Goal: Task Accomplishment & Management: Complete application form

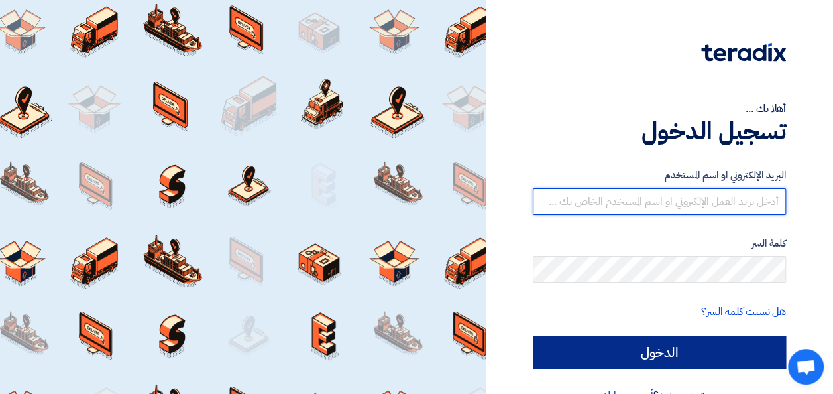
type input "[PERSON_NAME][EMAIL_ADDRESS][DOMAIN_NAME]"
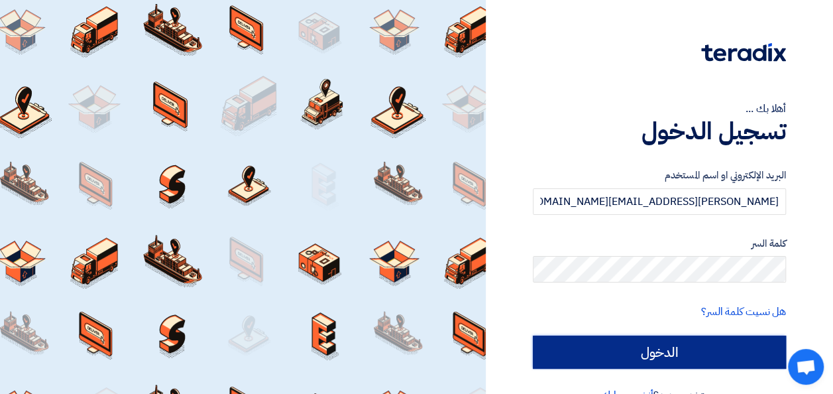
click at [659, 343] on input "الدخول" at bounding box center [659, 351] width 253 height 33
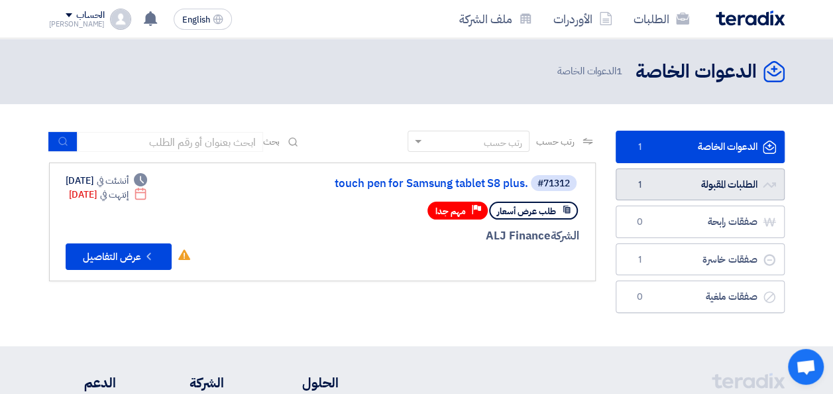
click at [679, 191] on link "الطلبات المقبولة الطلبات المقبولة 1" at bounding box center [700, 184] width 169 height 32
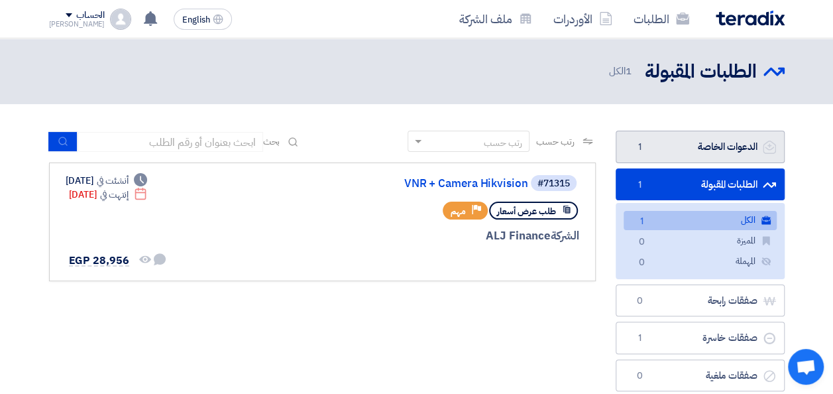
click at [681, 147] on link "الدعوات الخاصة الدعوات الخاصة 1" at bounding box center [700, 147] width 169 height 32
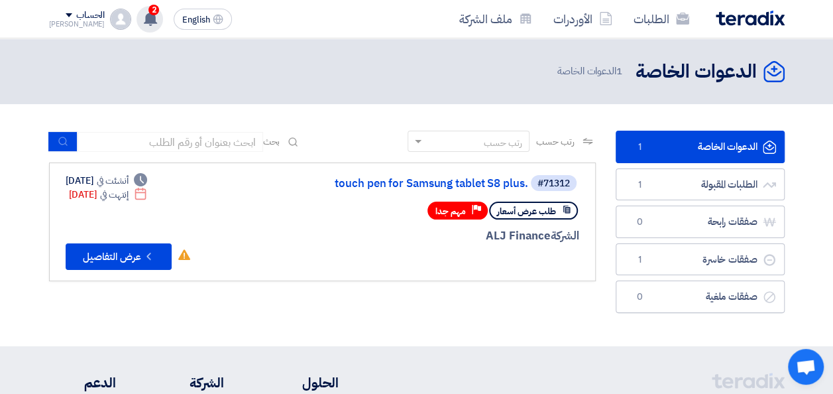
click at [137, 27] on div "2 تم نشر طلب عروض أسعار جديد - شاهد التفاصيل 1 minutes ago تم مشاهدة العرض المق…" at bounding box center [150, 19] width 27 height 27
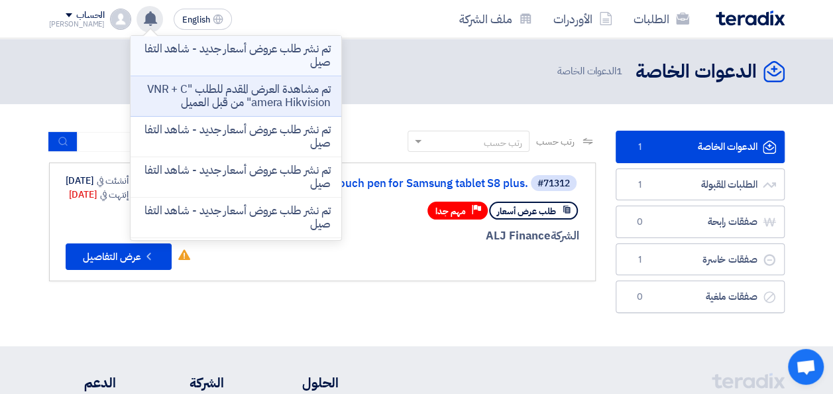
click at [245, 54] on p "تم نشر طلب عروض أسعار جديد - شاهد التفاصيل" at bounding box center [236, 55] width 190 height 27
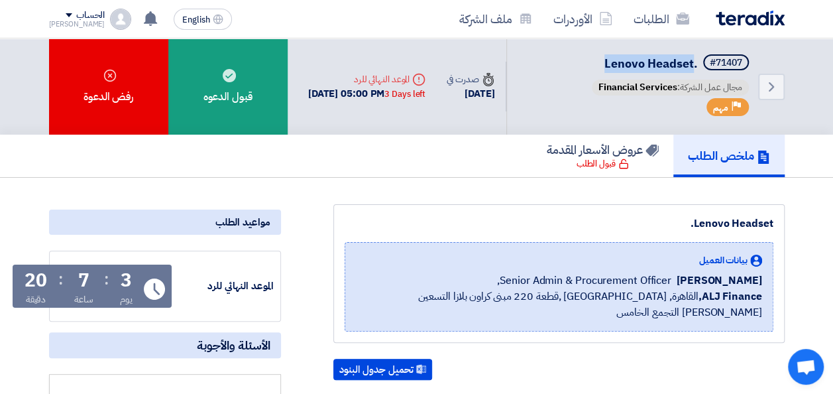
drag, startPoint x: 603, startPoint y: 66, endPoint x: 691, endPoint y: 70, distance: 88.2
click at [681, 70] on span "Lenovo Headset." at bounding box center [650, 63] width 93 height 18
copy span "Lenovo Headset"
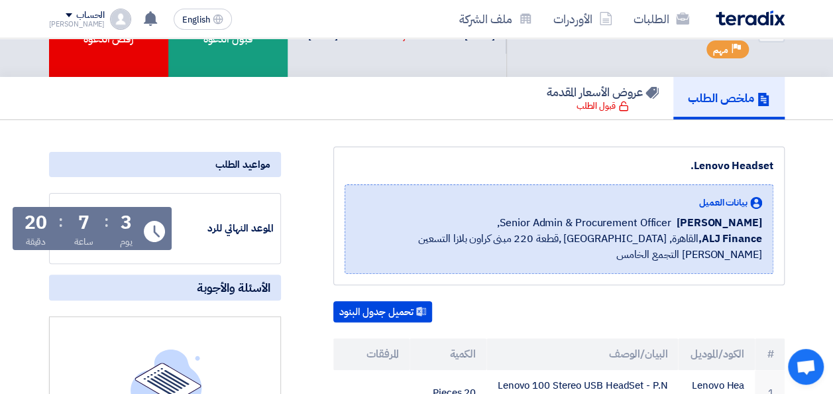
scroll to position [133, 0]
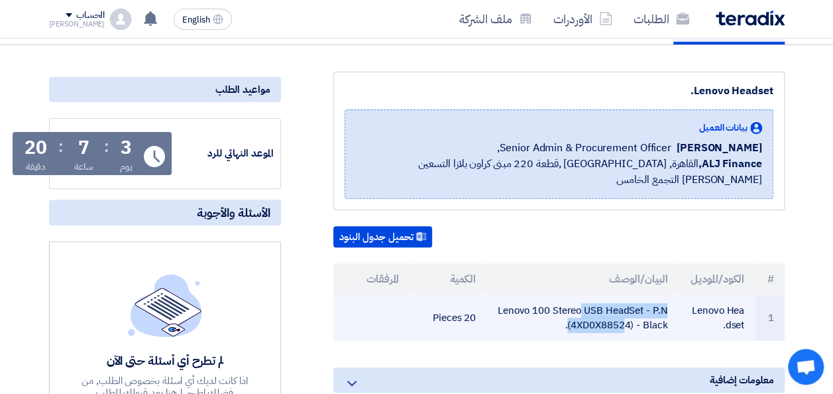
drag, startPoint x: 500, startPoint y: 292, endPoint x: 644, endPoint y: 292, distance: 143.8
click at [644, 295] on td "Lenovo 100 Stereo USB HeadSet - P.N (4XD0X88524) - Black." at bounding box center [582, 318] width 192 height 46
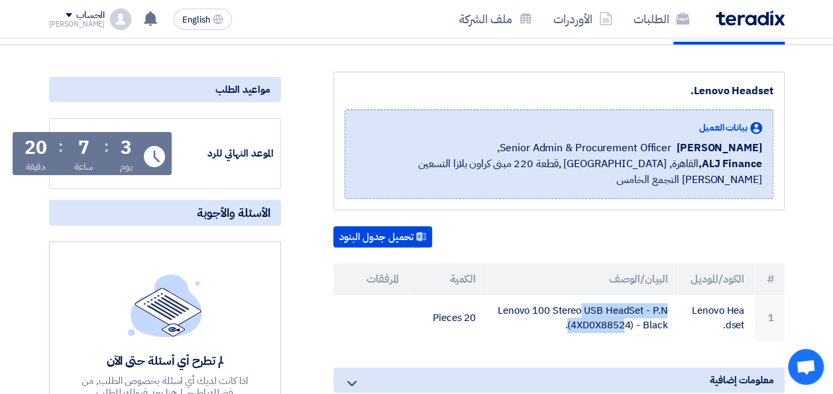
copy td "Lenovo 100 Stereo USB HeadSet"
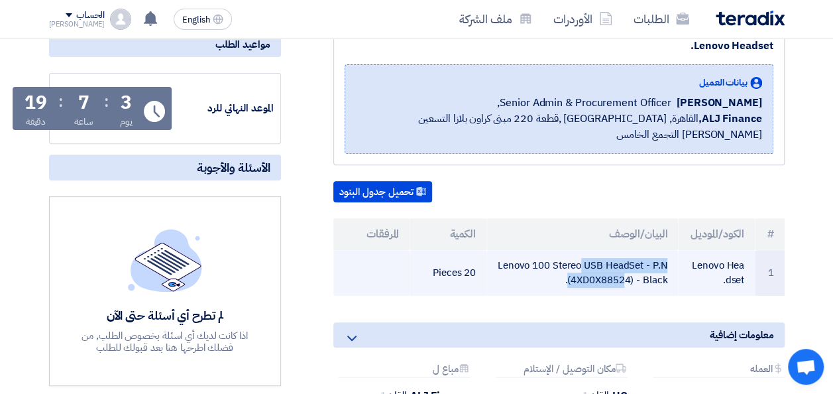
scroll to position [199, 0]
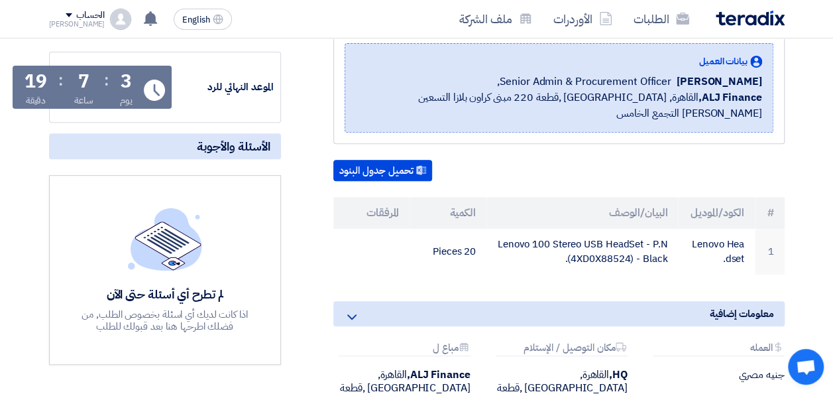
click at [449, 257] on div "Lenovo Headset. بيانات العميل [PERSON_NAME] Senior Admin & Procurement Officer,…" at bounding box center [543, 235] width 504 height 461
click at [143, 11] on icon at bounding box center [150, 18] width 15 height 15
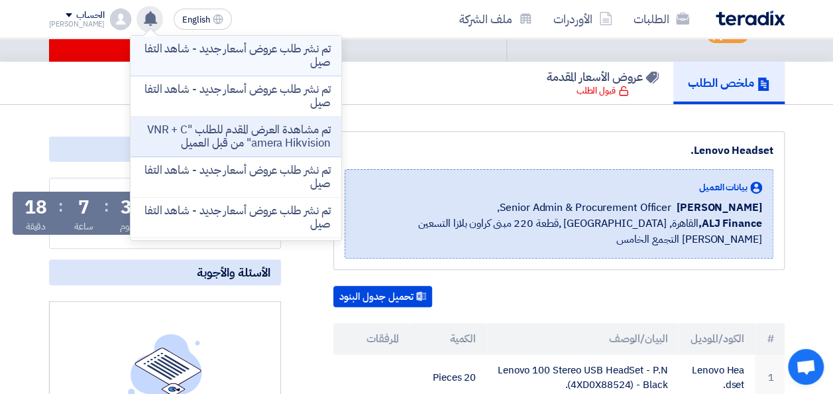
scroll to position [0, 0]
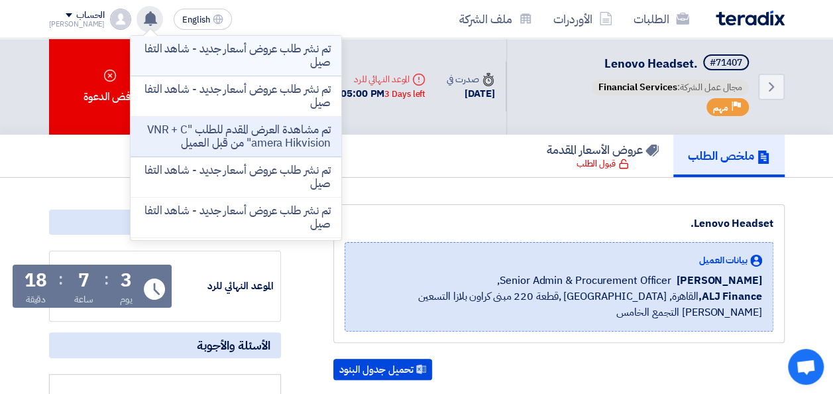
click at [245, 62] on p "تم نشر طلب عروض أسعار جديد - شاهد التفاصيل" at bounding box center [236, 55] width 190 height 27
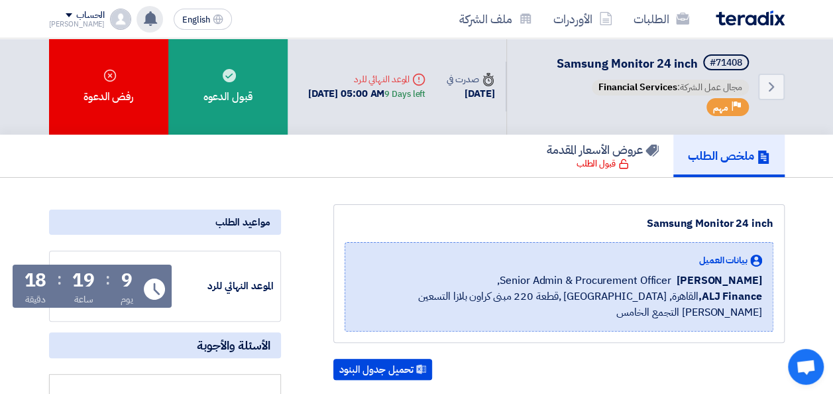
click at [681, 26] on div "الطلبات الأوردرات ملف الشركة" at bounding box center [563, 18] width 441 height 31
click at [681, 21] on img at bounding box center [750, 18] width 69 height 15
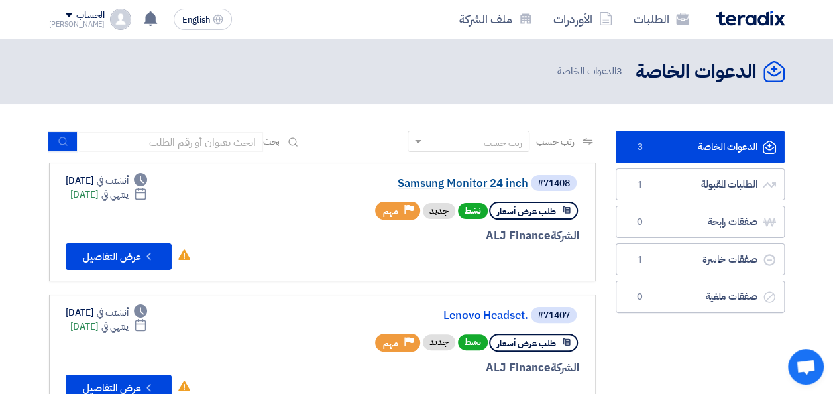
click at [452, 186] on link "Samsung Monitor 24 inch" at bounding box center [395, 184] width 265 height 12
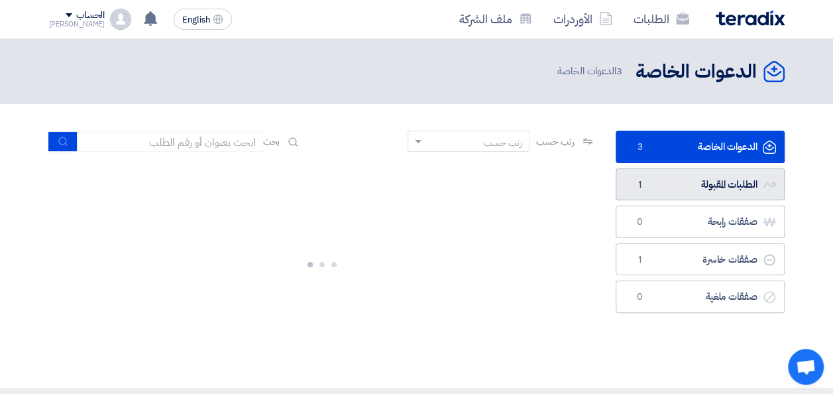
click at [681, 187] on link "الطلبات المقبولة الطلبات المقبولة 1" at bounding box center [700, 184] width 169 height 32
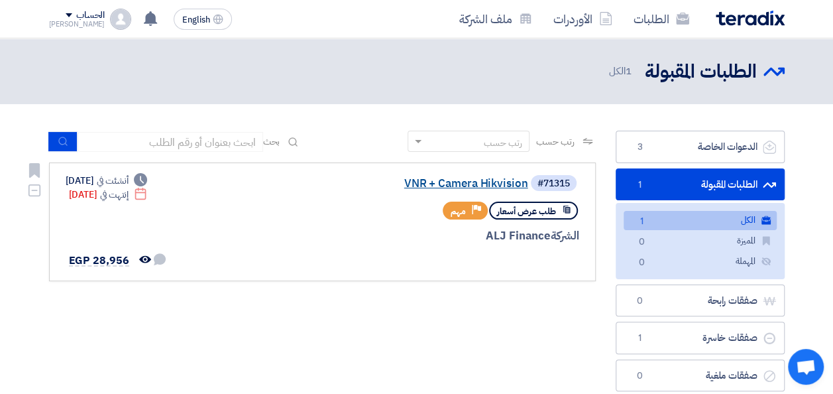
click at [459, 184] on link "VNR + Camera Hikvision" at bounding box center [395, 184] width 265 height 12
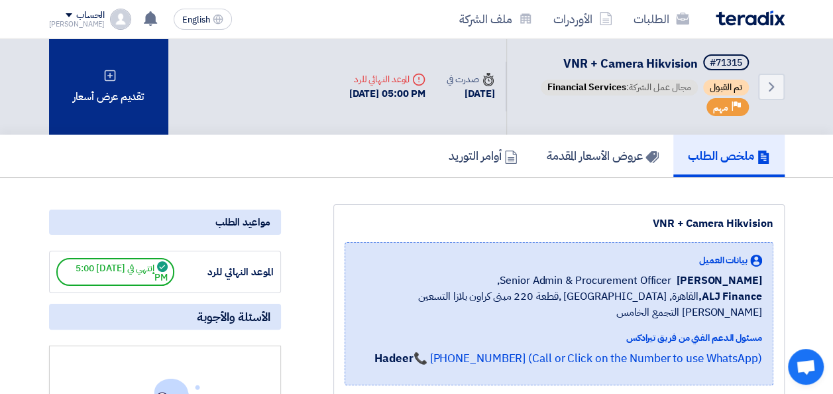
click at [120, 93] on div "تقديم عرض أسعار" at bounding box center [108, 86] width 119 height 96
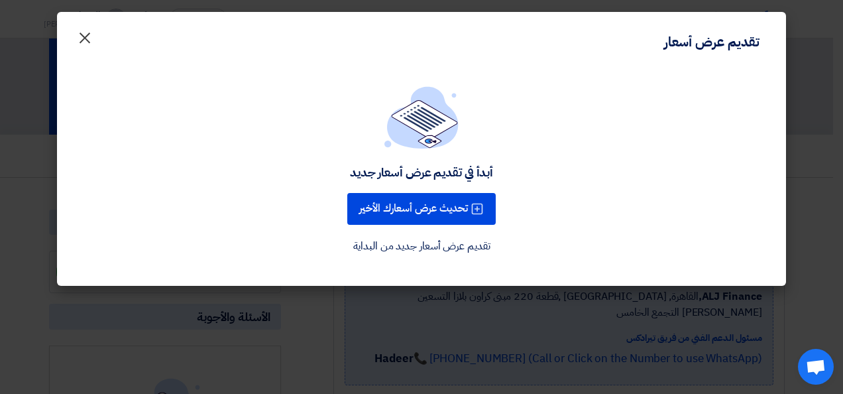
click at [90, 41] on span "×" at bounding box center [85, 37] width 16 height 40
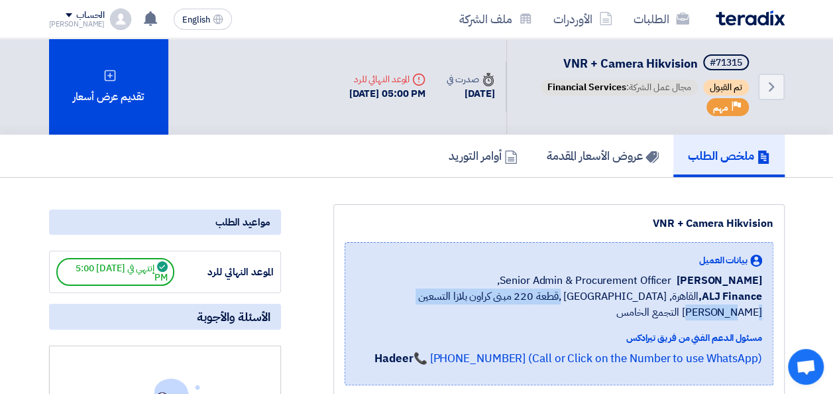
drag, startPoint x: 402, startPoint y: 296, endPoint x: 630, endPoint y: 298, distance: 228.7
click at [630, 298] on span "ALJ Finance, [GEOGRAPHIC_DATA], [GEOGRAPHIC_DATA] ,قطعة 220 مبنى كراون بلازا ال…" at bounding box center [559, 304] width 406 height 32
click at [345, 244] on div "بيانات العميل [PERSON_NAME] Senior Admin & Procurement Officer, ALJ Finance, [G…" at bounding box center [559, 313] width 429 height 143
click at [144, 22] on use at bounding box center [150, 18] width 13 height 15
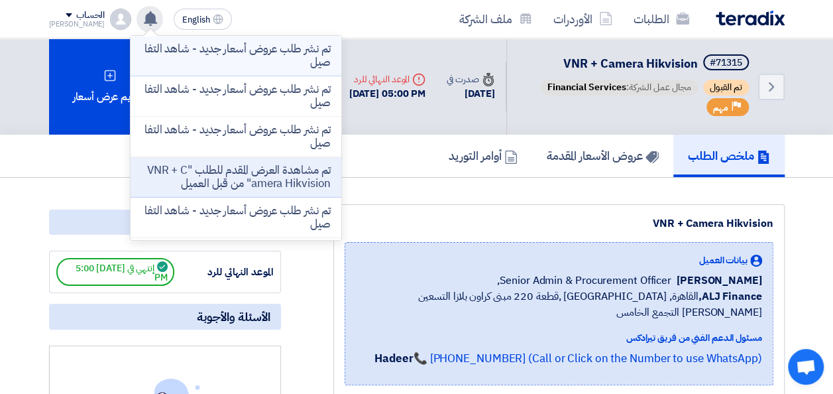
click at [232, 60] on p "تم نشر طلب عروض أسعار جديد - شاهد التفاصيل" at bounding box center [236, 55] width 190 height 27
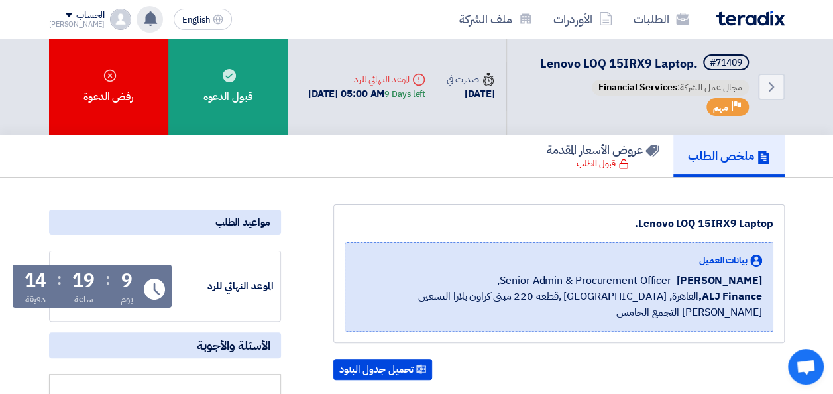
click at [681, 17] on img at bounding box center [750, 18] width 69 height 15
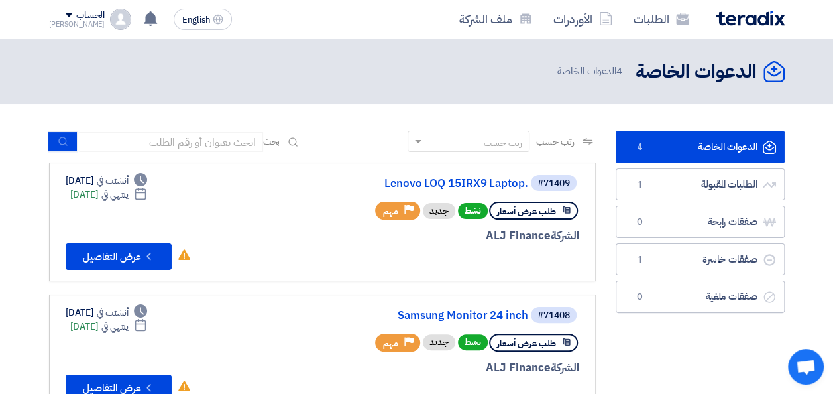
drag, startPoint x: 611, startPoint y: 304, endPoint x: 786, endPoint y: 81, distance: 283.2
click at [681, 81] on div "الدعوات الخاصة الدعوات الخاصة 4 الدعوات الخاصة" at bounding box center [416, 376] width 833 height 677
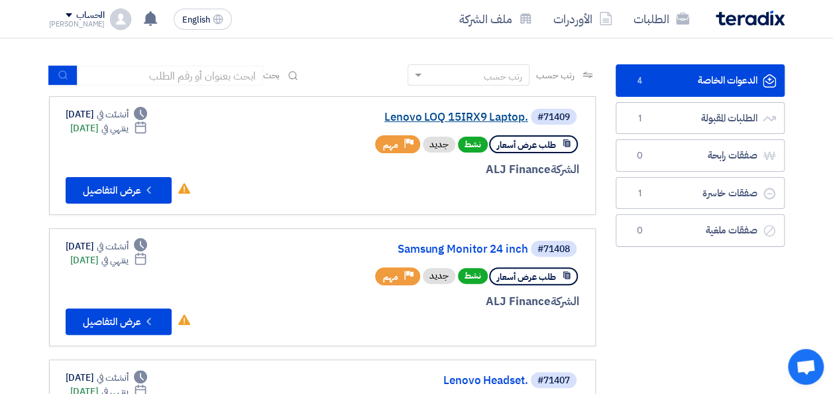
click at [438, 114] on link "Lenovo LOQ 15IRX9 Laptop." at bounding box center [395, 117] width 265 height 12
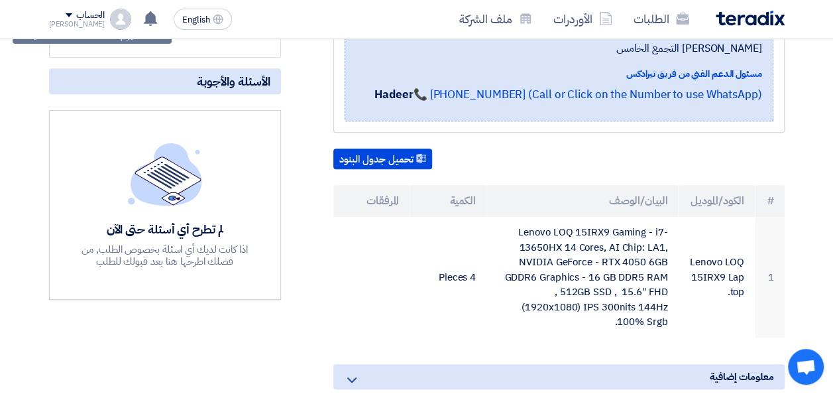
scroll to position [398, 0]
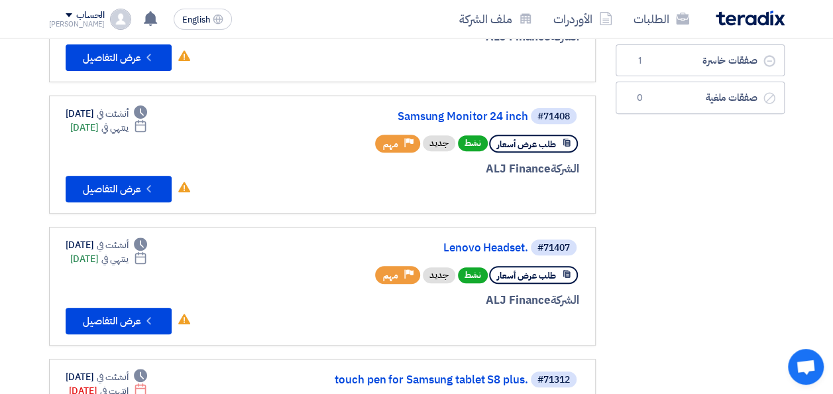
scroll to position [133, 0]
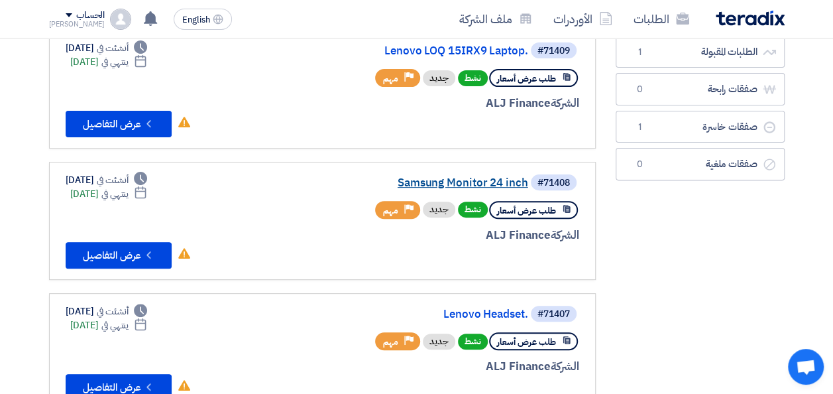
click at [422, 183] on link "Samsung Monitor 24 inch" at bounding box center [395, 183] width 265 height 12
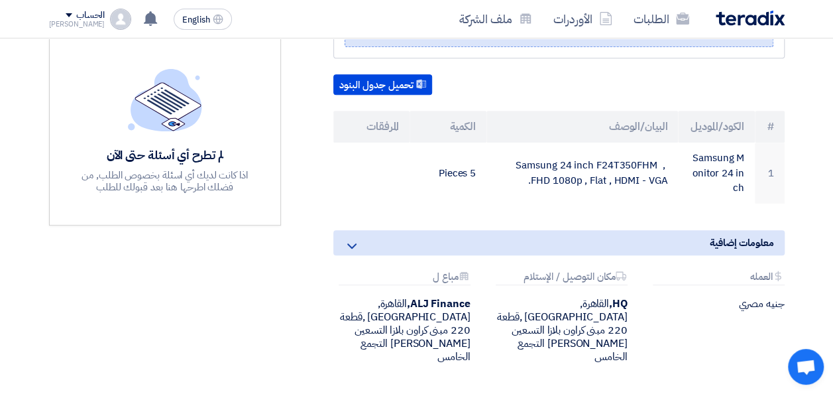
scroll to position [264, 0]
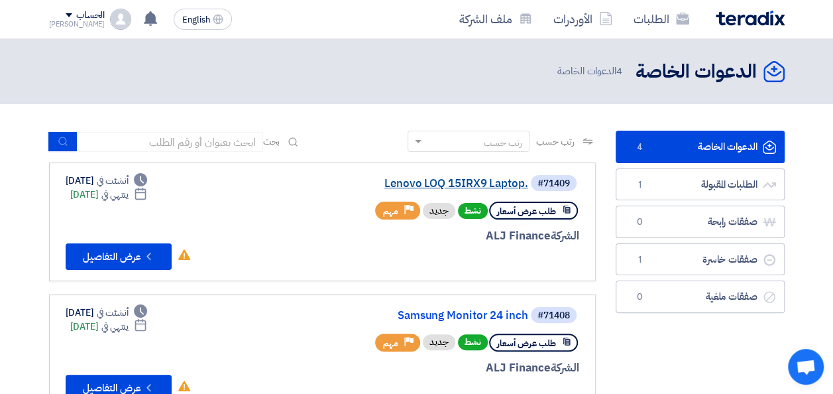
click at [424, 184] on link "Lenovo LOQ 15IRX9 Laptop." at bounding box center [395, 184] width 265 height 12
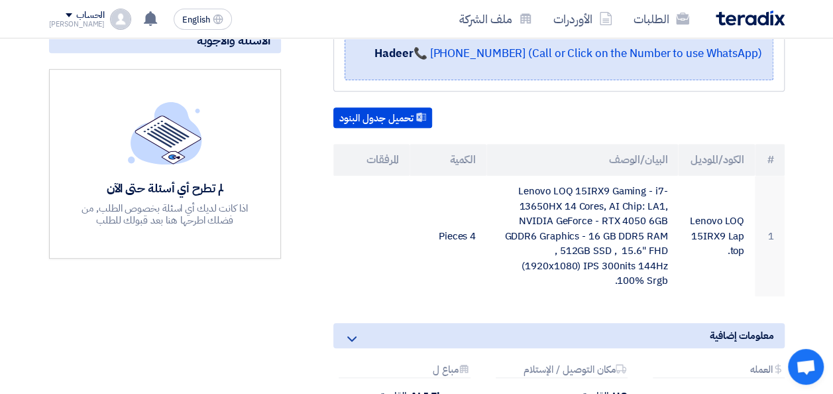
scroll to position [331, 0]
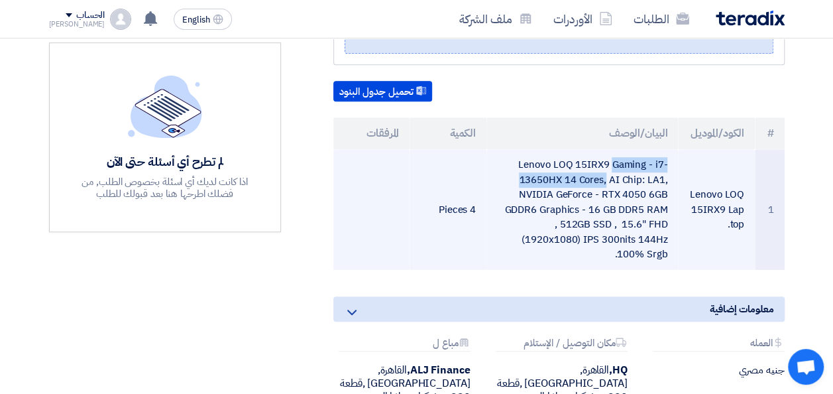
click at [525, 160] on td "Lenovo LOQ 15IRX9 Gaming - i7-13650HX 14 Cores, AI Chip: LA1, NVIDIA GeForce - …" at bounding box center [582, 209] width 192 height 121
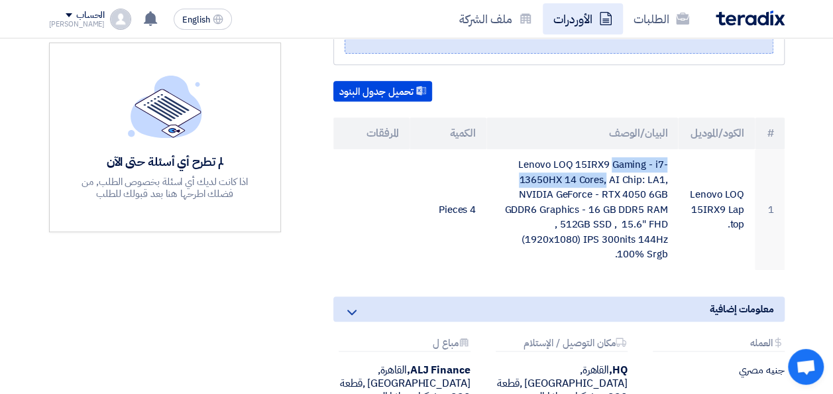
copy td "enovo LOQ 15IRX9 Gaming - i7-"
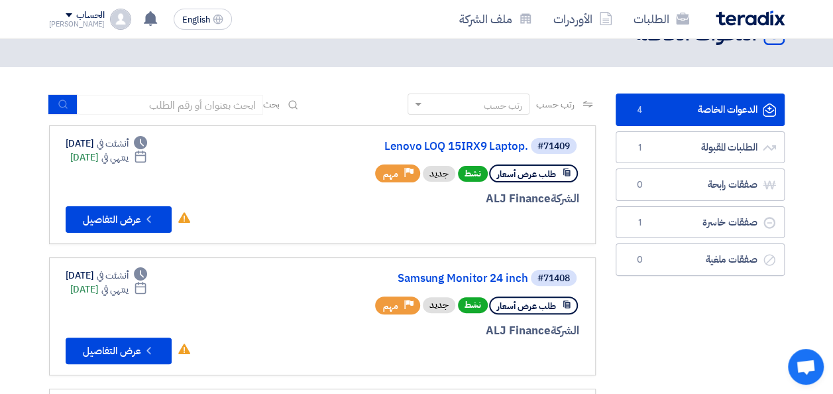
scroll to position [66, 0]
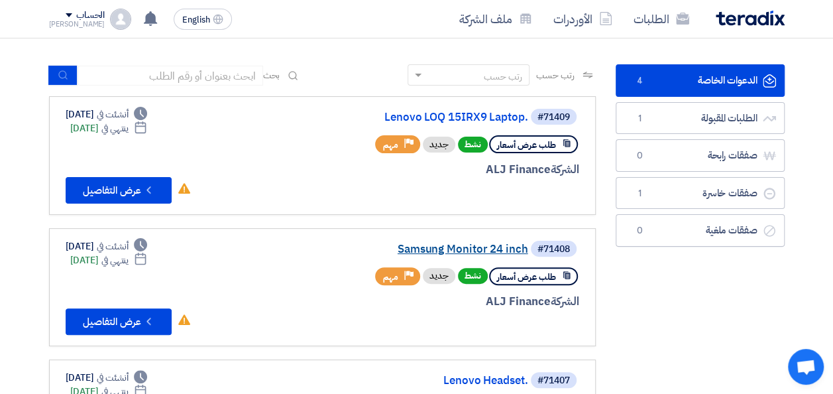
click at [456, 245] on link "Samsung Monitor 24 inch" at bounding box center [395, 249] width 265 height 12
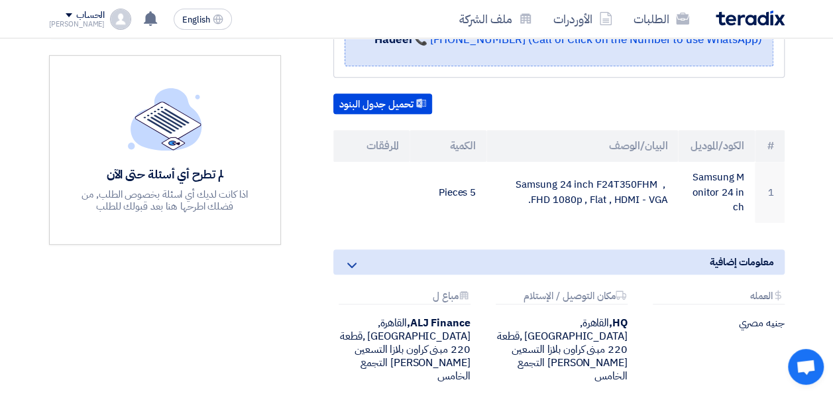
scroll to position [331, 0]
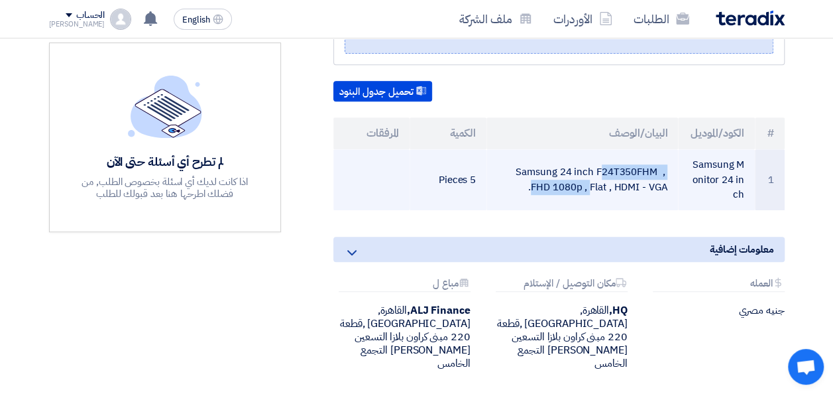
drag, startPoint x: 517, startPoint y: 153, endPoint x: 657, endPoint y: 153, distance: 139.9
click at [657, 153] on td "Samsung 24 inch F24T350FHM , FHD 1080p , Flat , HDMI - VGA." at bounding box center [582, 179] width 192 height 61
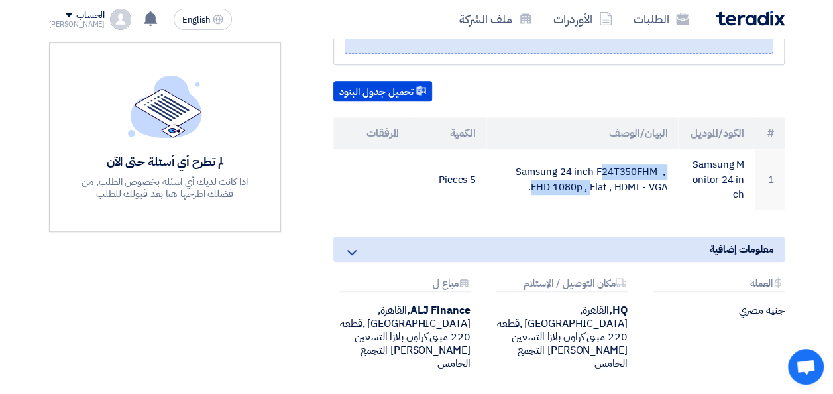
copy td "Samsung 24 inch F24T350FHM"
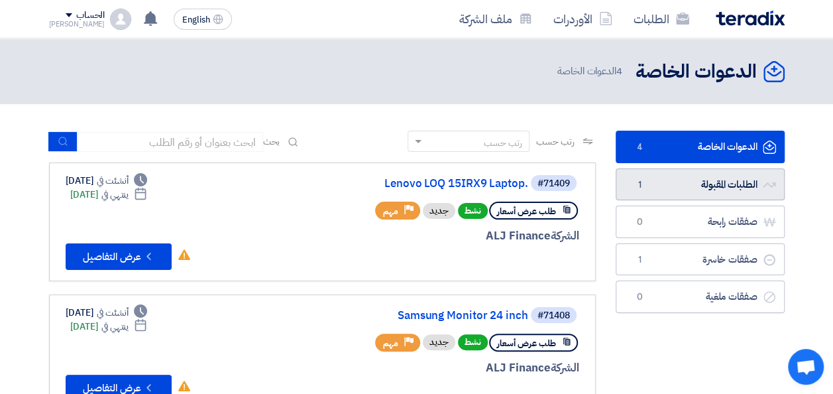
click at [681, 194] on link "الطلبات المقبولة الطلبات المقبولة 1" at bounding box center [700, 184] width 169 height 32
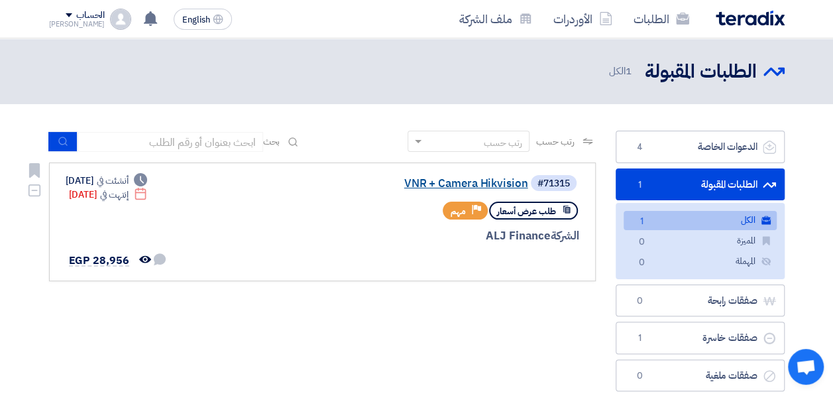
click at [451, 188] on link "VNR + Camera Hikvision" at bounding box center [395, 184] width 265 height 12
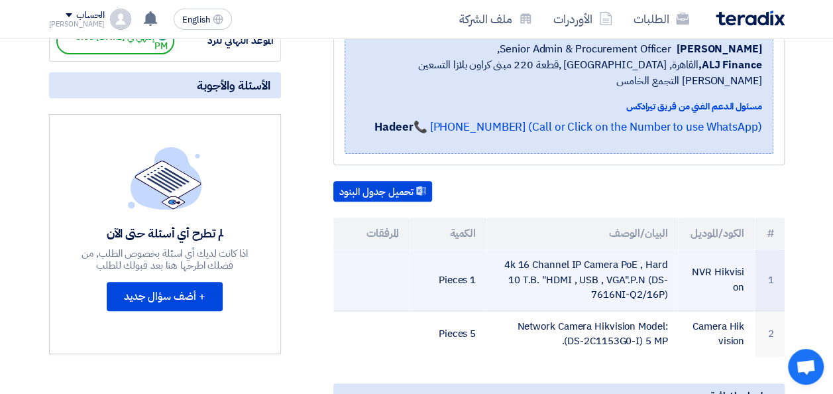
scroll to position [199, 0]
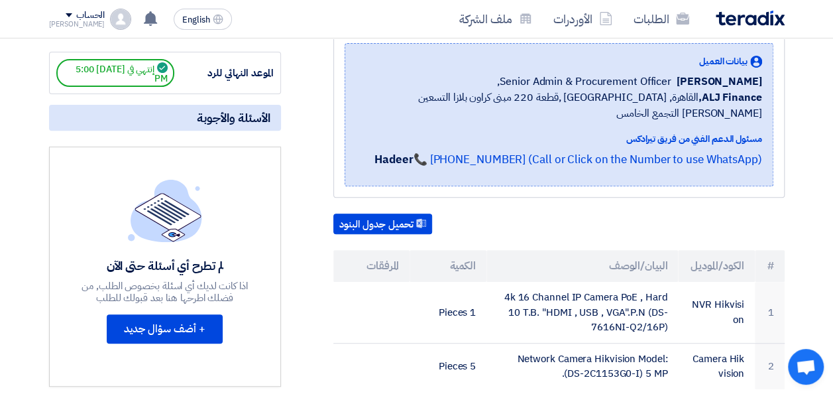
click at [300, 170] on div "VNR + Camera Hikvision بيانات العميل [PERSON_NAME] Senior Admin & Procurement O…" at bounding box center [543, 292] width 504 height 575
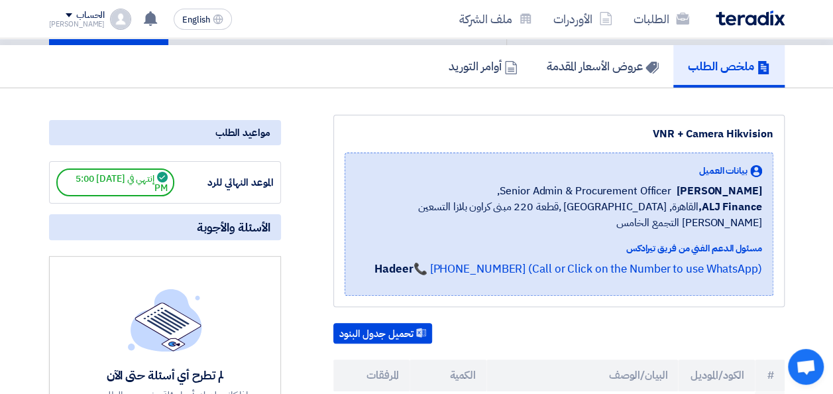
scroll to position [0, 0]
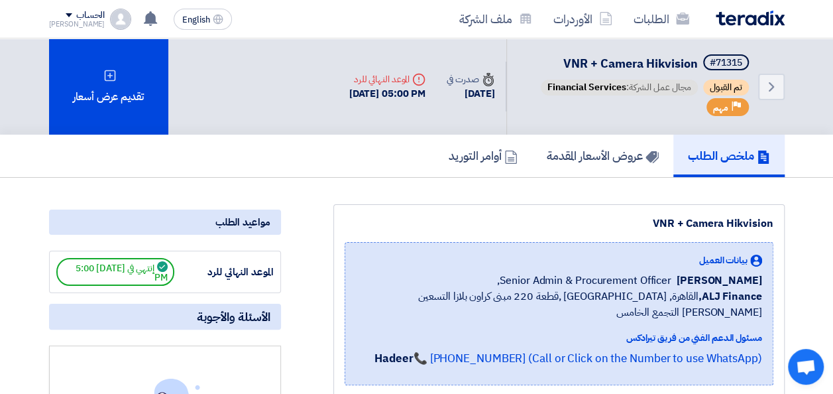
click at [681, 22] on img at bounding box center [750, 18] width 69 height 15
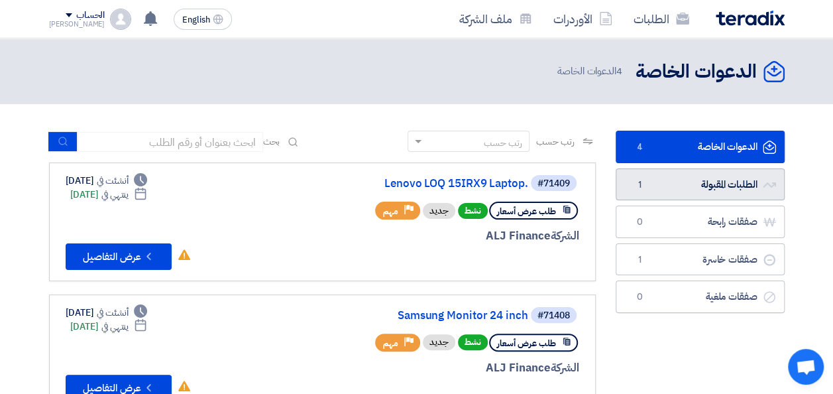
drag, startPoint x: 699, startPoint y: 160, endPoint x: 696, endPoint y: 168, distance: 9.0
click at [681, 160] on link "الدعوات الخاصة الدعوات الخاصة 4" at bounding box center [700, 147] width 169 height 32
click at [681, 179] on link "الطلبات المقبولة الطلبات المقبولة 1" at bounding box center [700, 184] width 169 height 32
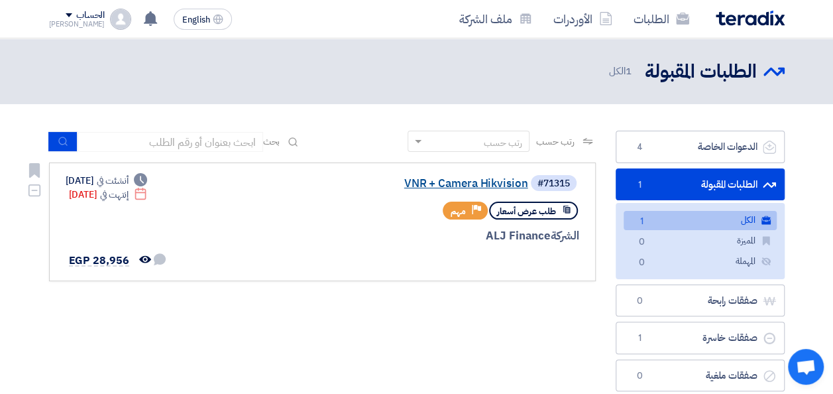
click at [473, 186] on link "VNR + Camera Hikvision" at bounding box center [395, 184] width 265 height 12
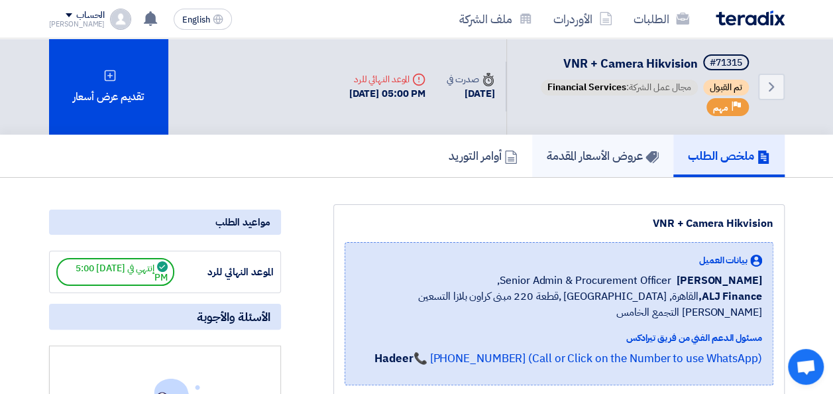
click at [570, 155] on h5 "عروض الأسعار المقدمة" at bounding box center [603, 155] width 112 height 15
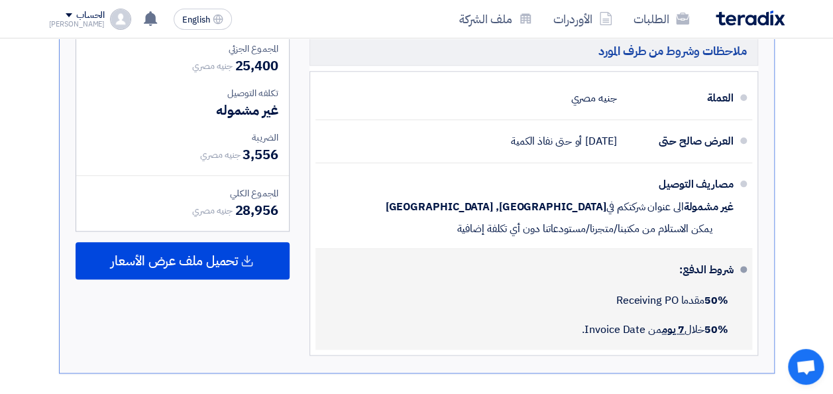
scroll to position [663, 0]
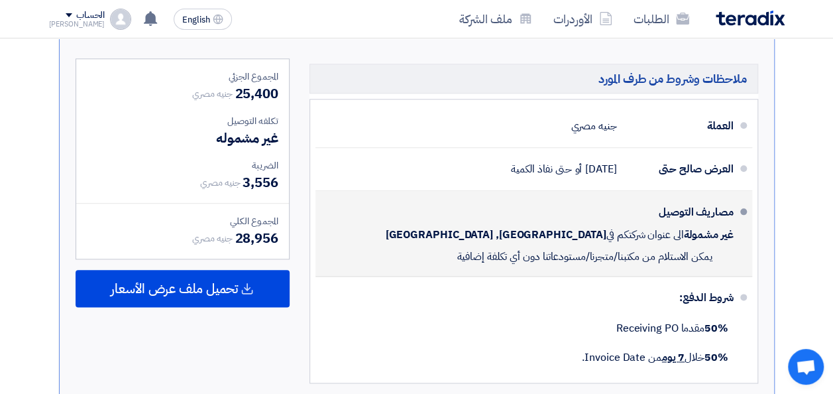
click at [681, 235] on span "غير مشمولة" at bounding box center [708, 234] width 50 height 13
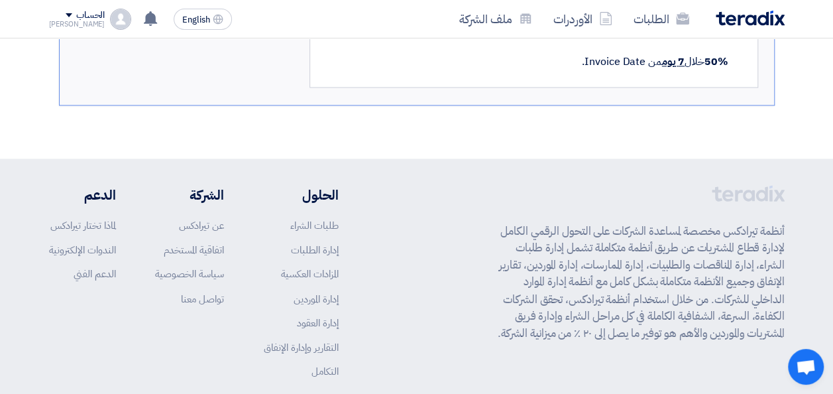
scroll to position [1023, 0]
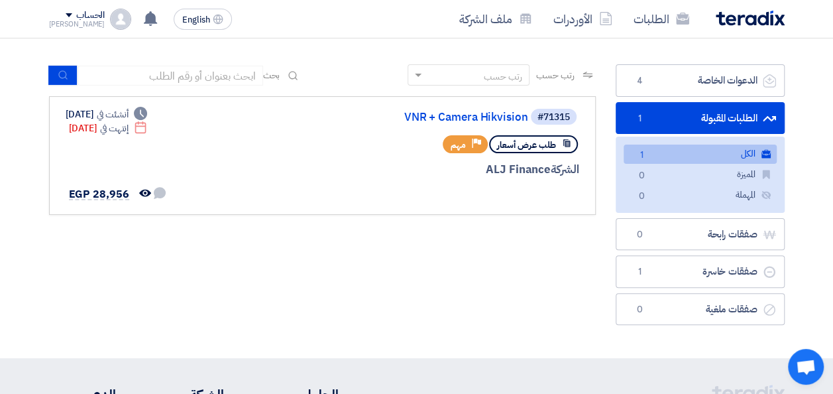
scroll to position [66, 0]
click at [467, 115] on link "VNR + Camera Hikvision" at bounding box center [395, 117] width 265 height 12
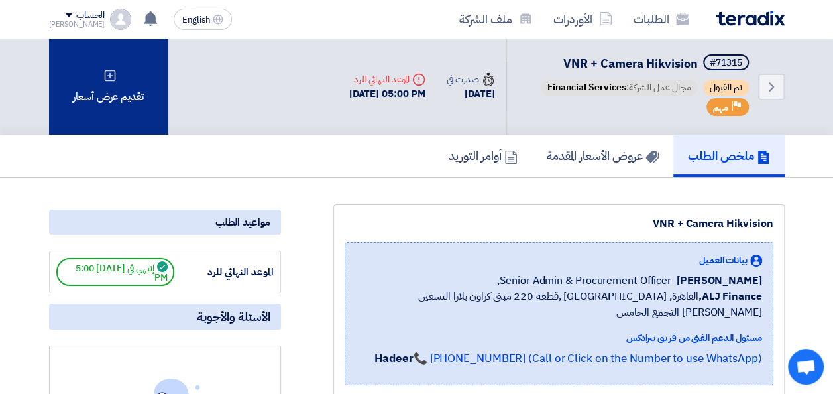
click at [117, 95] on div "تقديم عرض أسعار" at bounding box center [108, 86] width 119 height 96
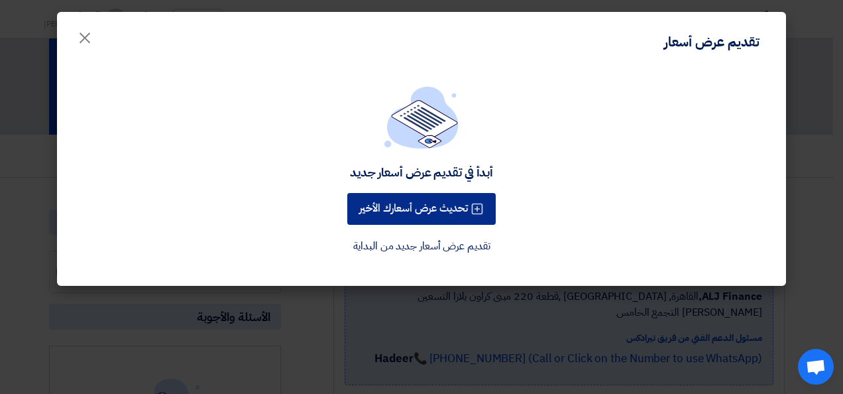
click at [411, 205] on button "تحديث عرض أسعارك الأخير" at bounding box center [421, 209] width 148 height 32
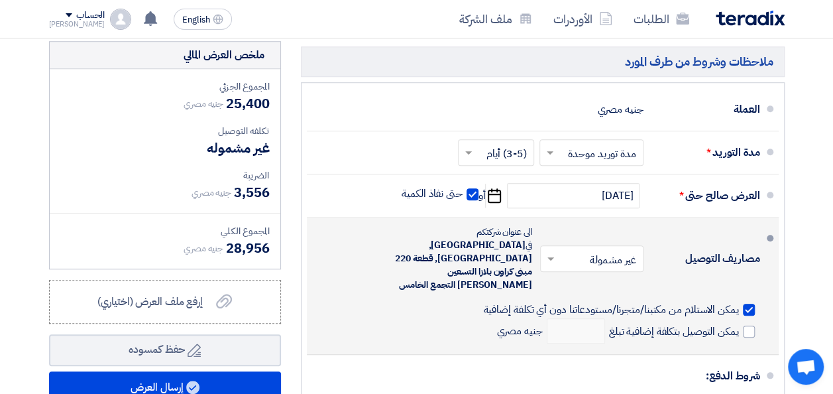
scroll to position [530, 0]
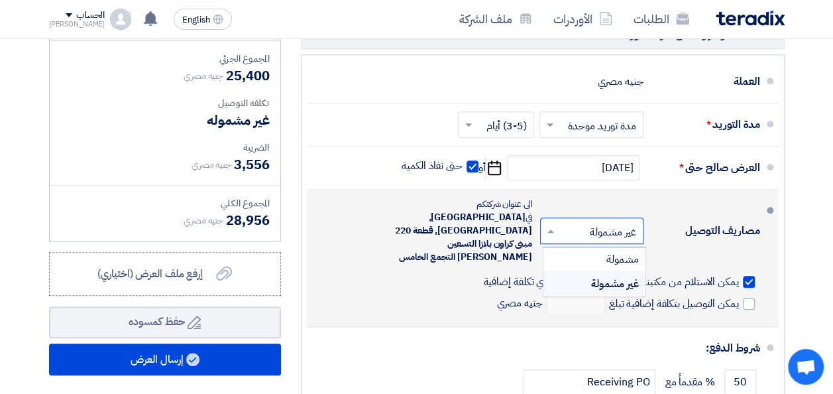
click at [579, 228] on input "text" at bounding box center [589, 231] width 97 height 19
click at [579, 256] on div "مشمولة" at bounding box center [594, 259] width 102 height 25
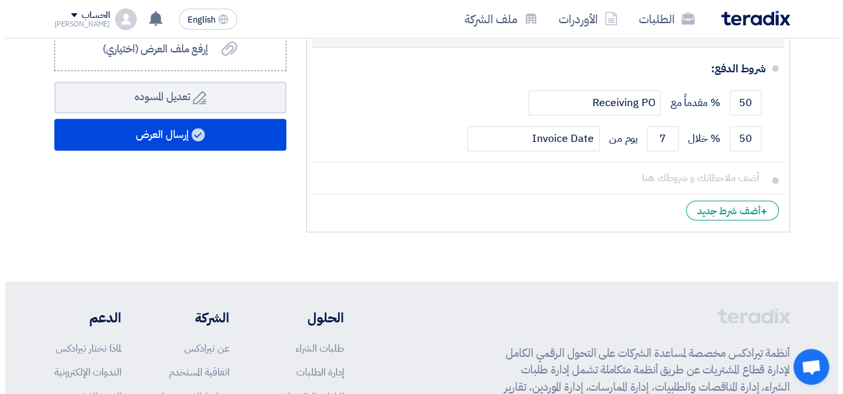
scroll to position [795, 0]
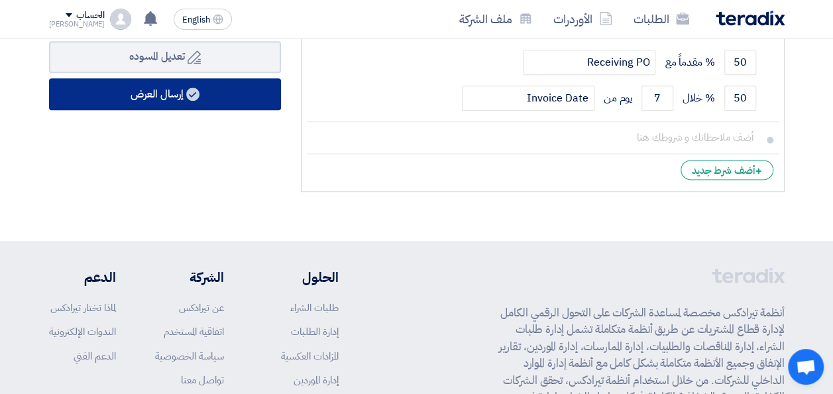
click at [165, 102] on button "إرسال العرض" at bounding box center [165, 94] width 232 height 32
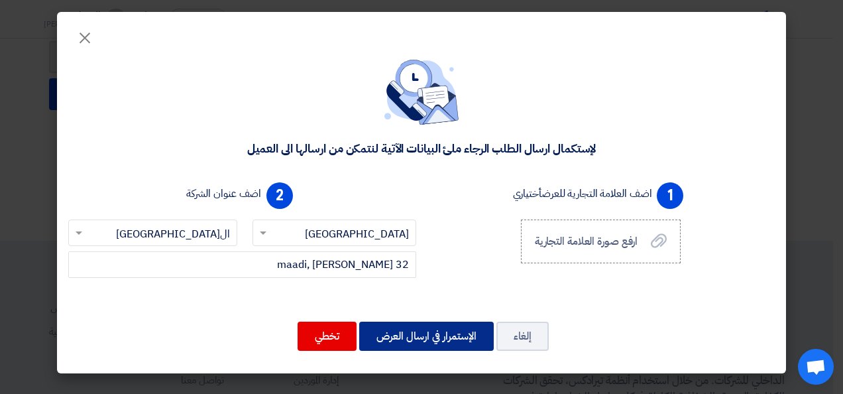
click at [437, 335] on button "الإستمرار في ارسال العرض" at bounding box center [426, 335] width 135 height 29
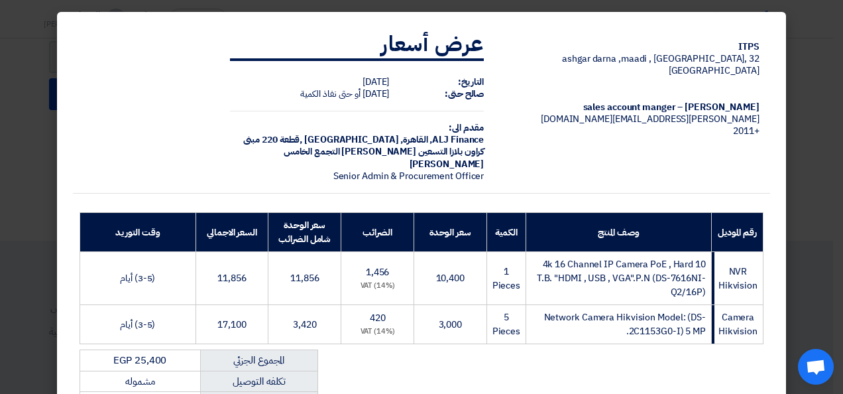
scroll to position [258, 0]
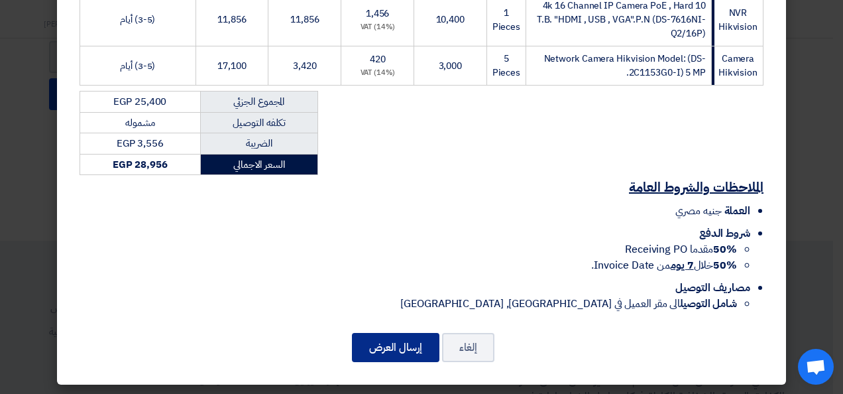
click at [422, 349] on button "إرسال العرض" at bounding box center [395, 347] width 87 height 29
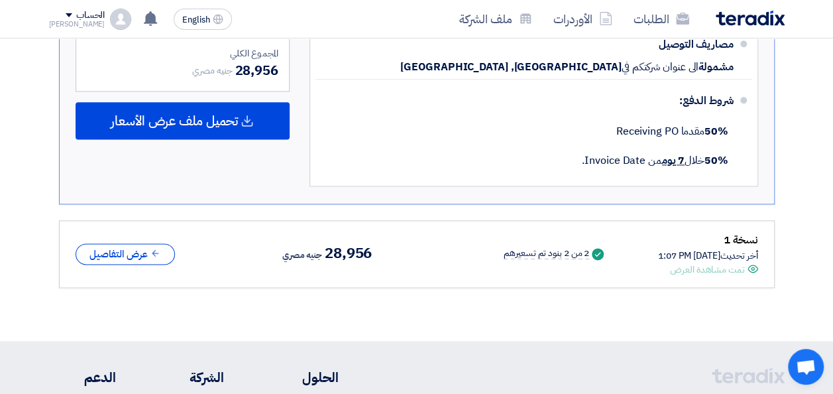
scroll to position [812, 0]
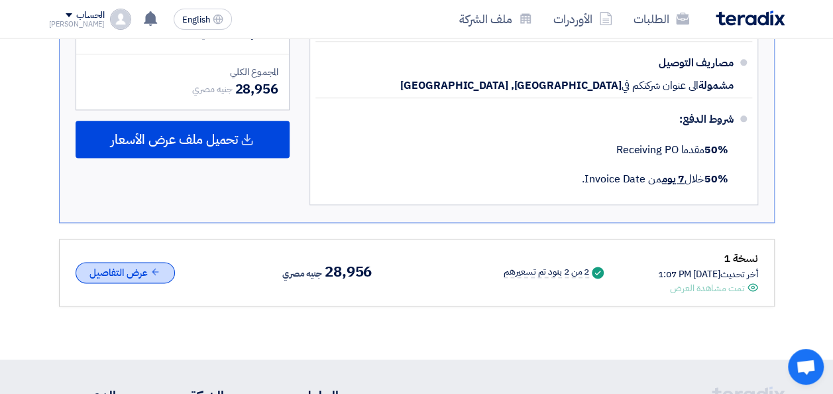
click at [141, 268] on button "عرض التفاصيل" at bounding box center [125, 273] width 99 height 22
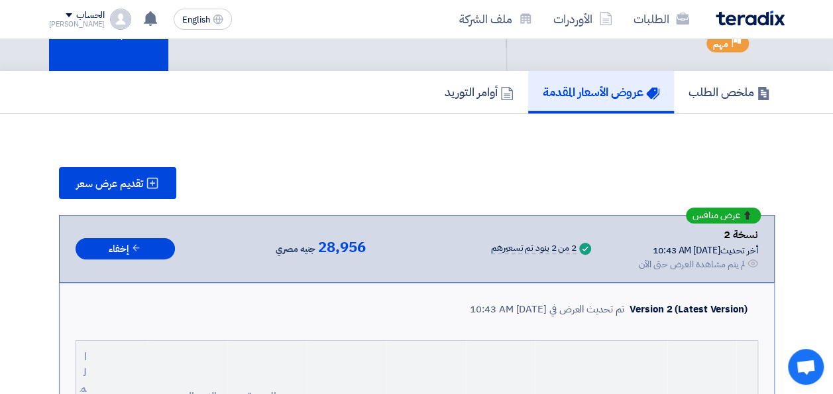
scroll to position [0, 0]
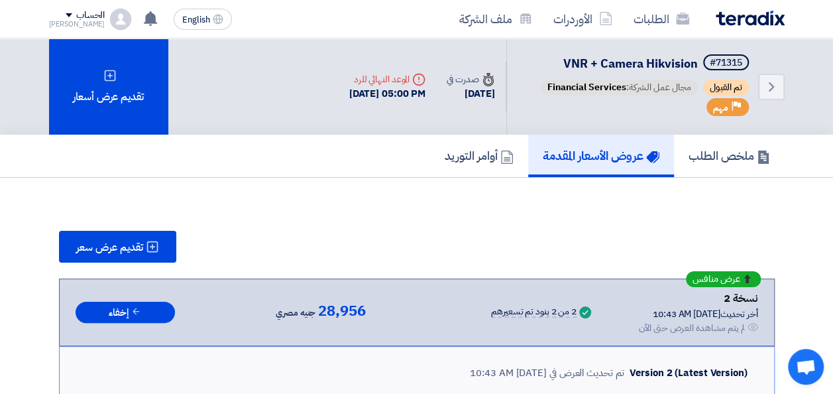
click at [681, 19] on img at bounding box center [750, 18] width 69 height 15
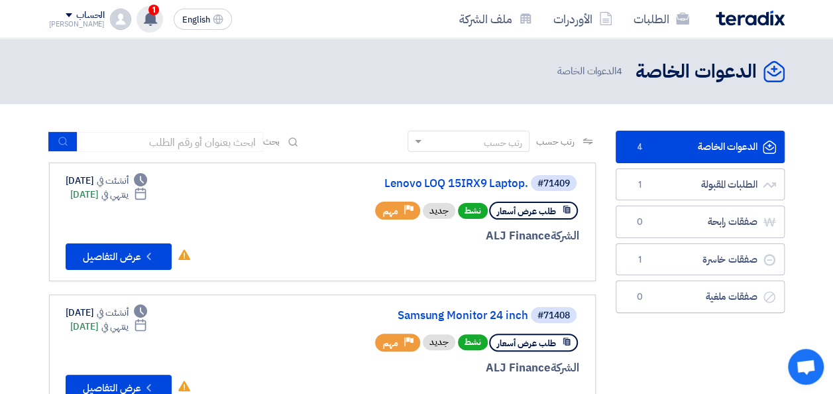
click at [144, 19] on use at bounding box center [150, 18] width 13 height 15
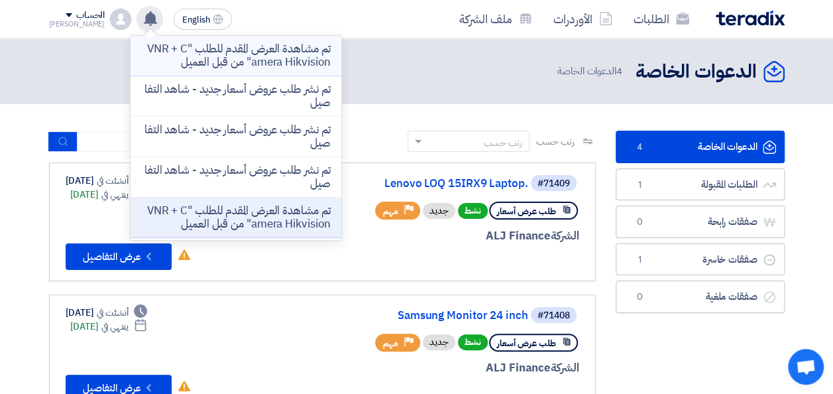
click at [229, 60] on p "تم مشاهدة العرض المقدم للطلب "VNR + Camera Hikvision" من قبل العميل" at bounding box center [236, 55] width 190 height 27
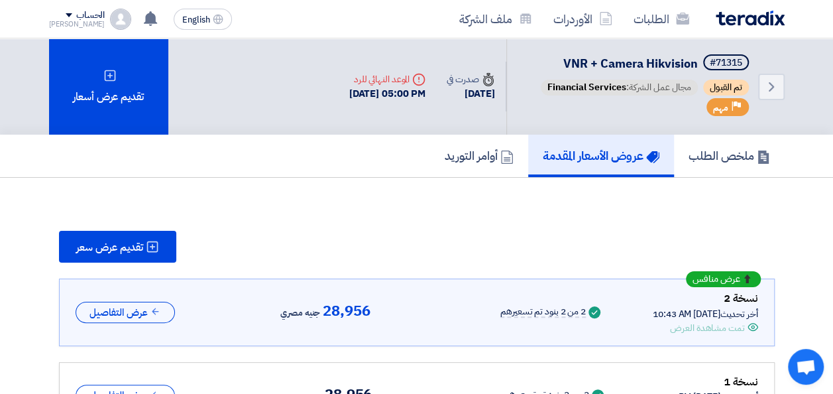
click at [681, 19] on img at bounding box center [750, 18] width 69 height 15
